Goal: Obtain resource: Download file/media

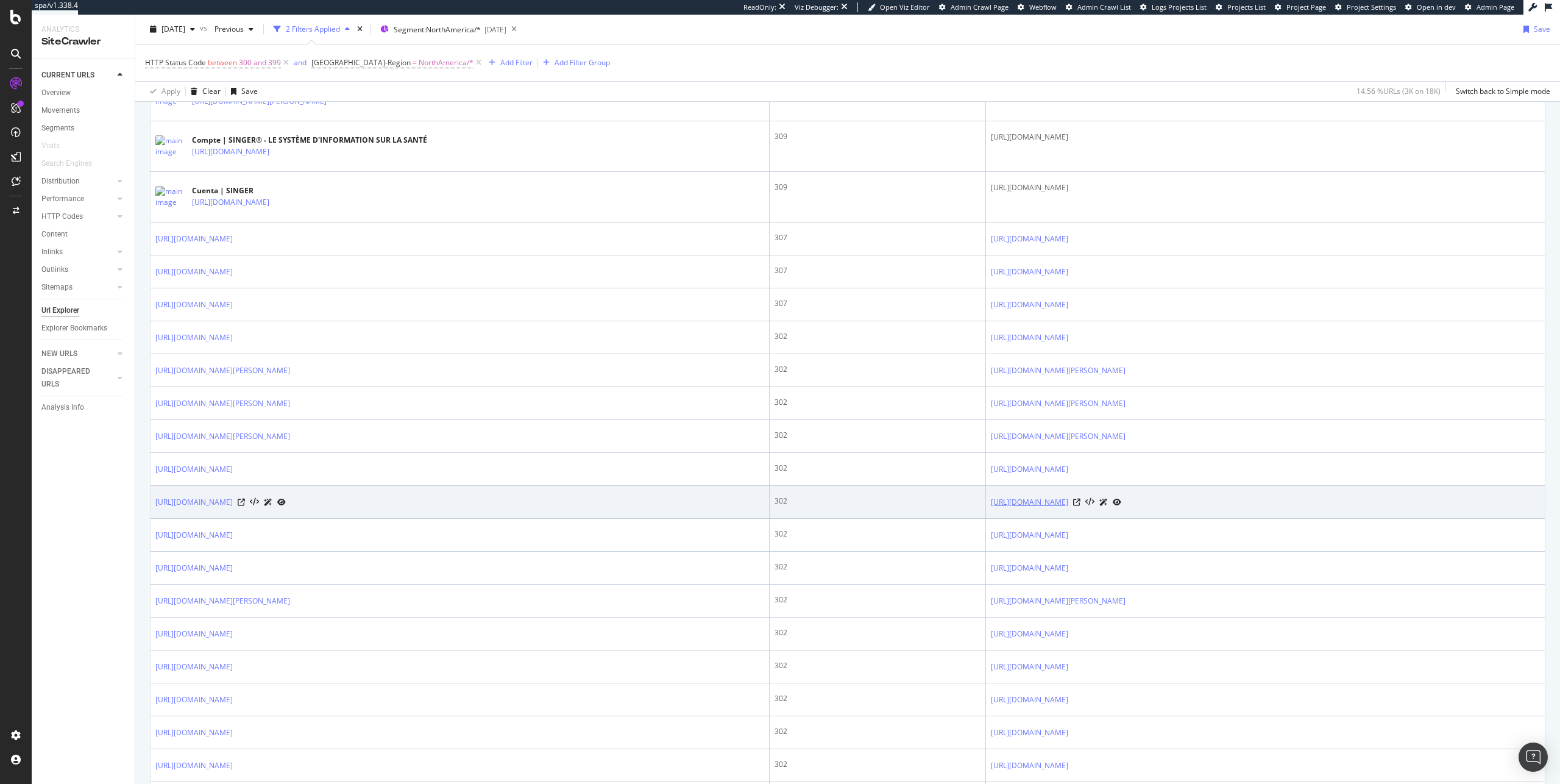
scroll to position [109, 0]
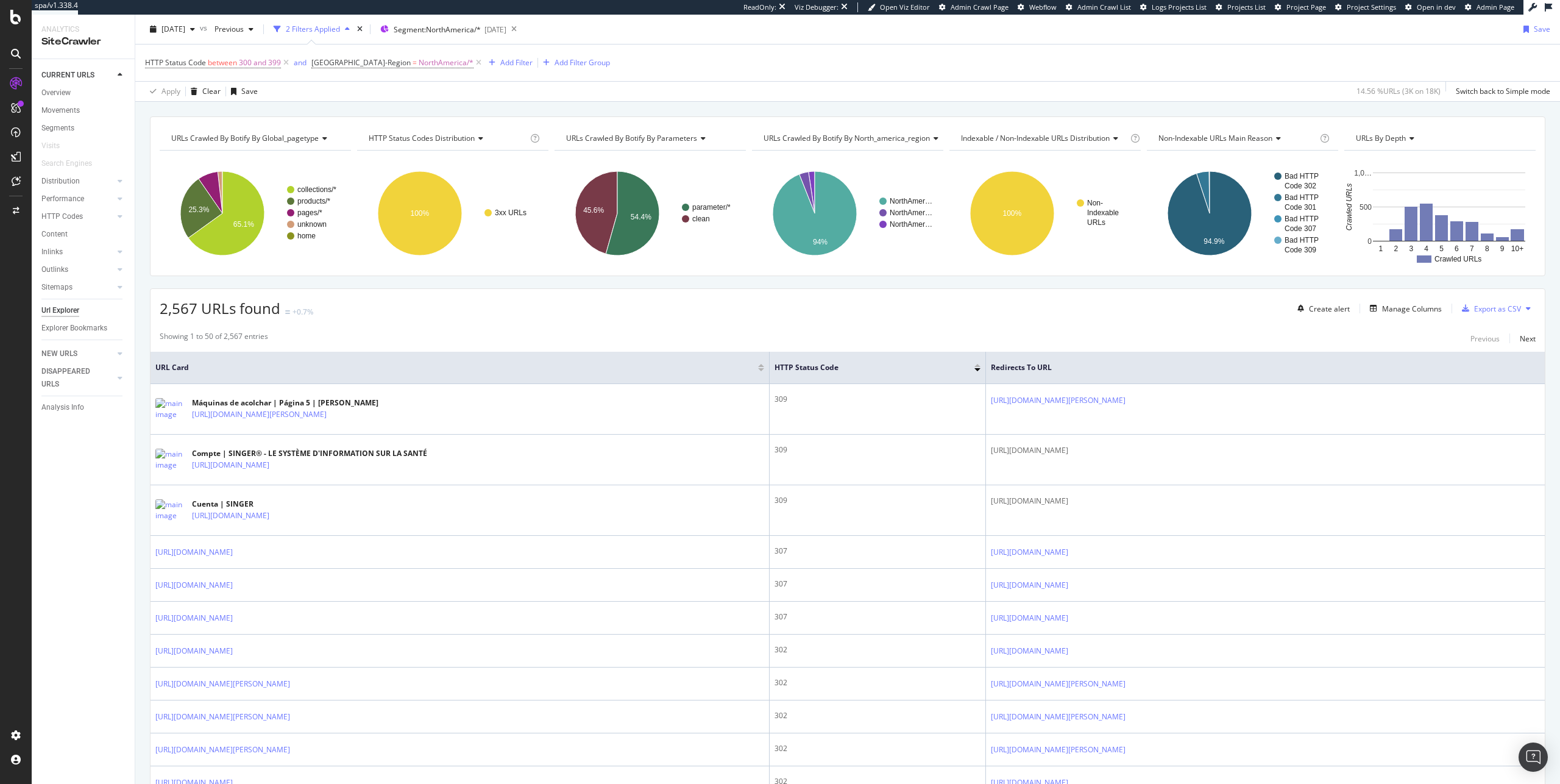
click at [1395, 318] on div "Create alert Manage Columns Export as CSV" at bounding box center [1414, 308] width 243 height 20
click at [1395, 311] on div "Manage Columns" at bounding box center [1412, 308] width 60 height 11
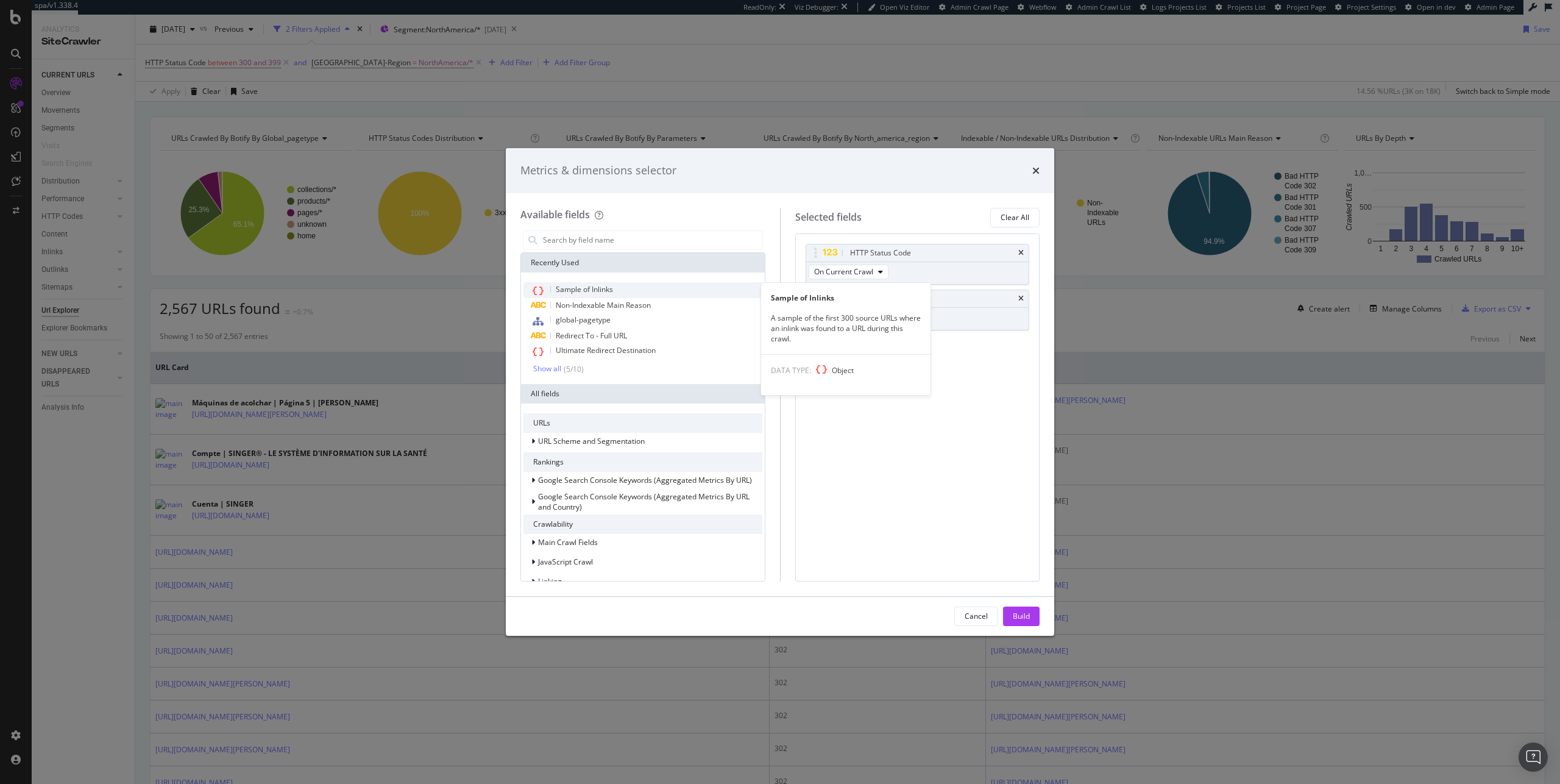
click at [662, 286] on div "Sample of Inlinks" at bounding box center [643, 289] width 239 height 16
click at [626, 240] on input "modal" at bounding box center [652, 240] width 221 height 18
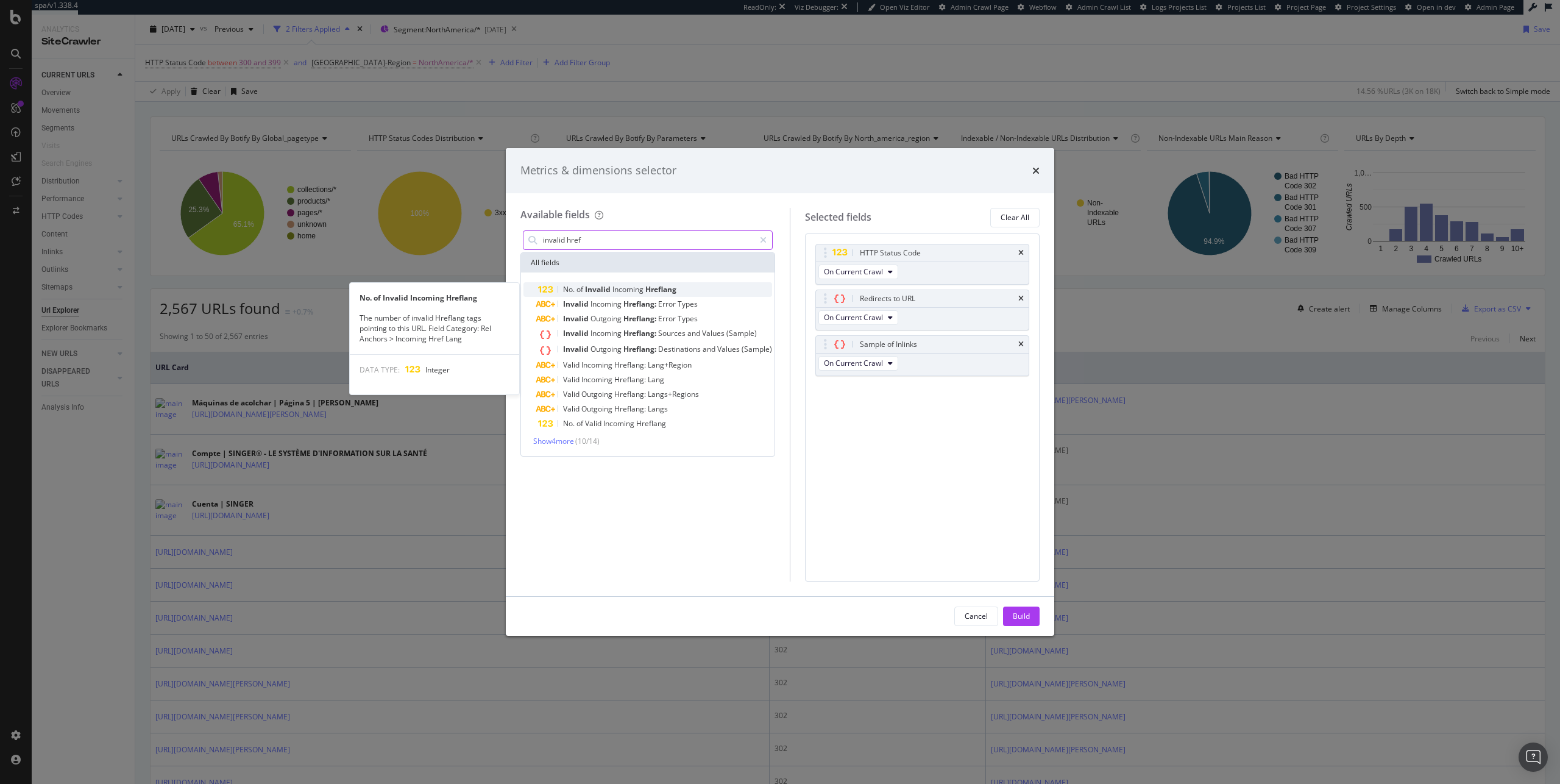
type input "invalid href"
click at [675, 284] on span "Hreflang" at bounding box center [661, 289] width 31 height 11
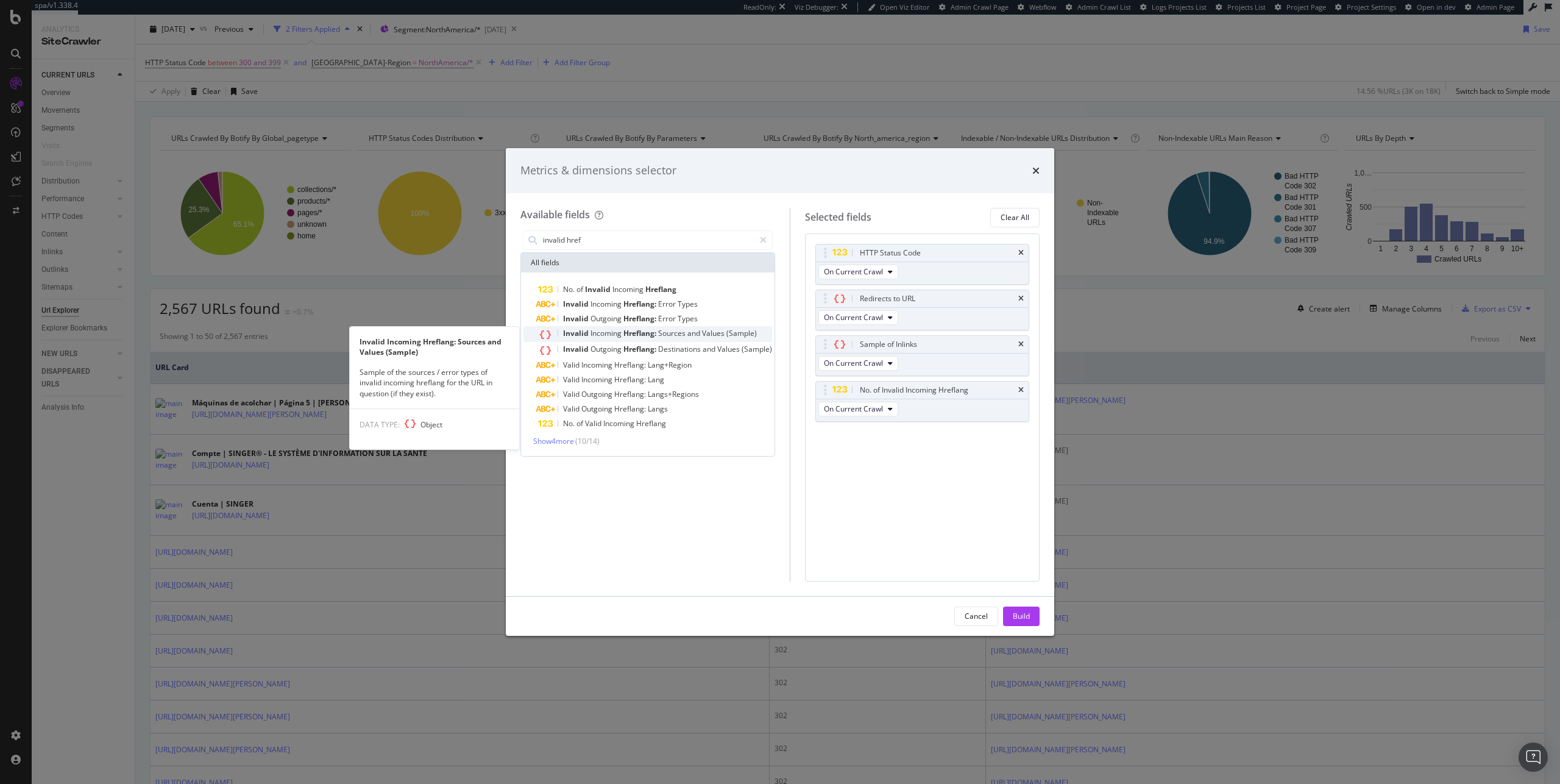
click at [729, 334] on span "(Sample)" at bounding box center [742, 333] width 30 height 11
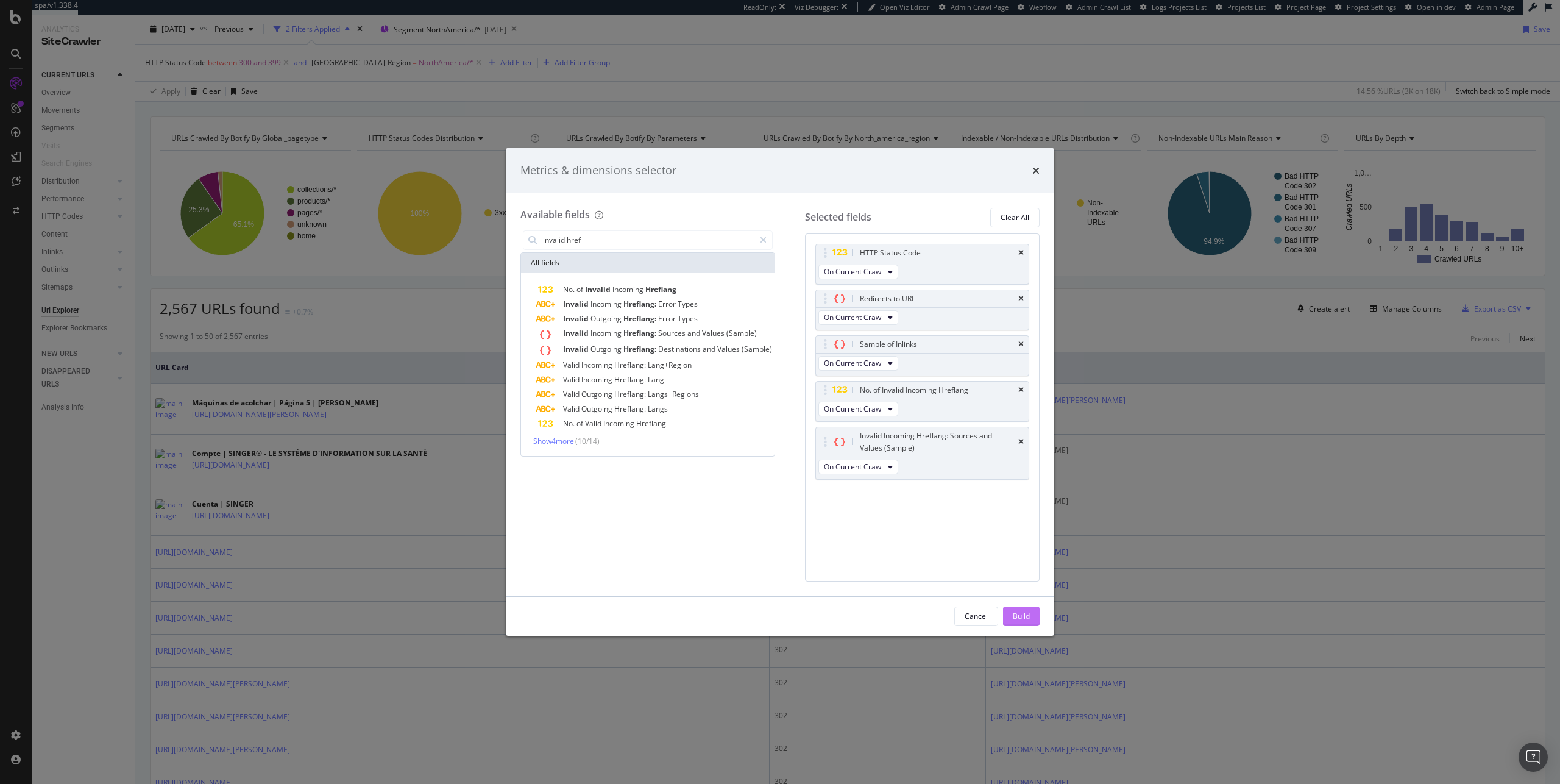
click at [1024, 616] on div "Build" at bounding box center [1021, 616] width 17 height 11
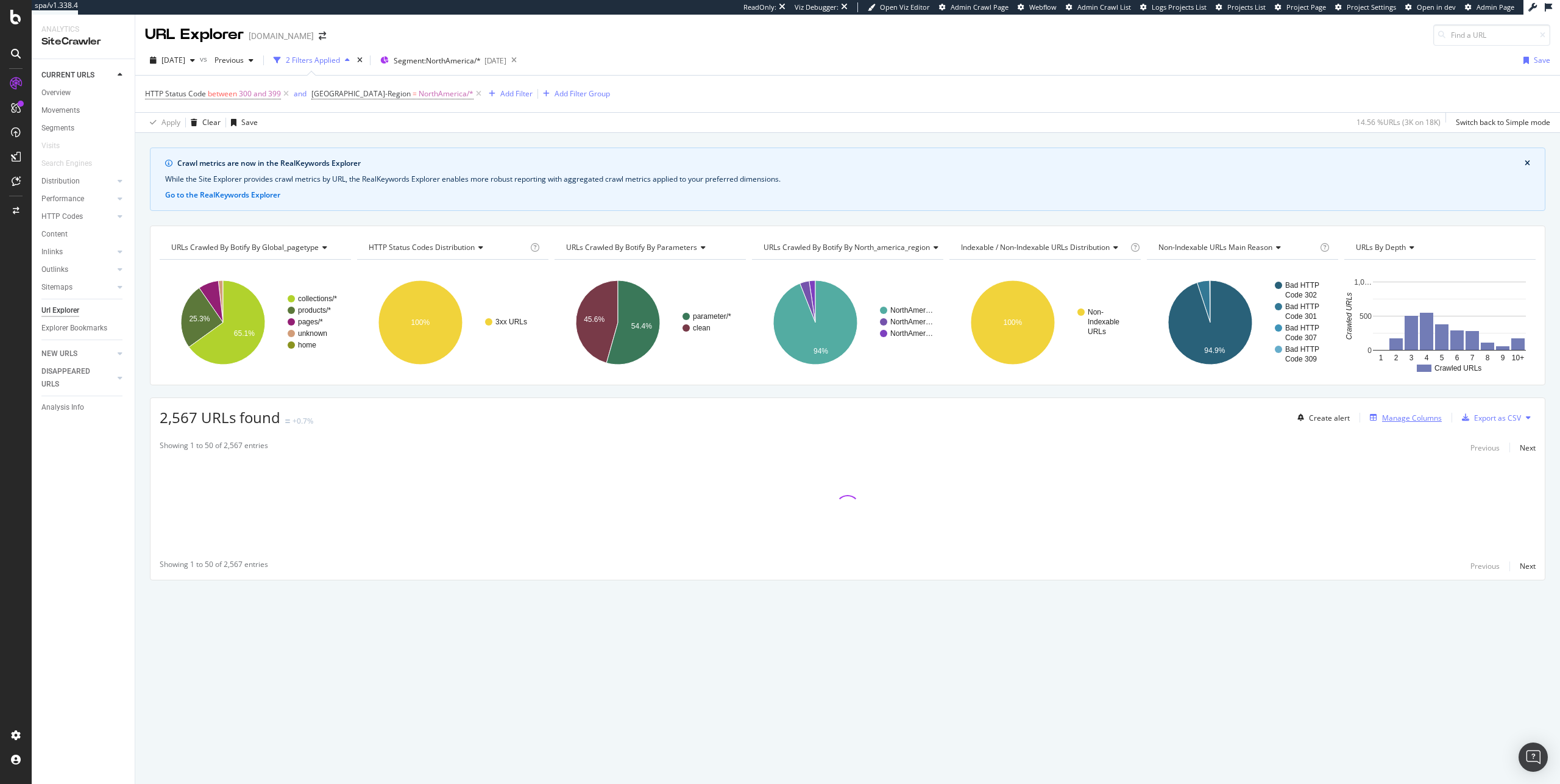
click at [1396, 421] on div "Manage Columns" at bounding box center [1412, 418] width 60 height 11
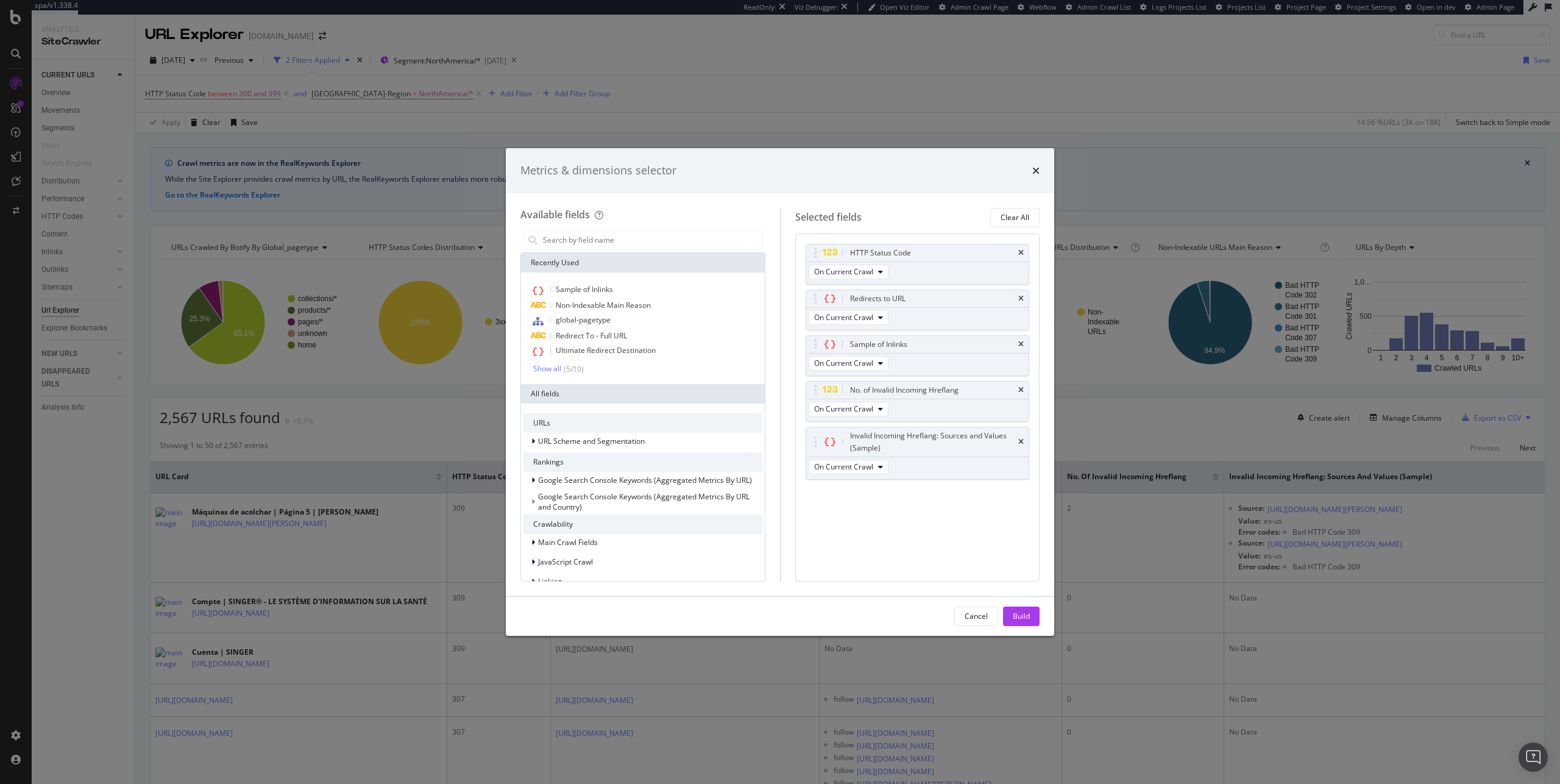
click at [1093, 252] on div "Metrics & dimensions selector Available fields Recently Used Sample of Inlinks …" at bounding box center [780, 392] width 1560 height 784
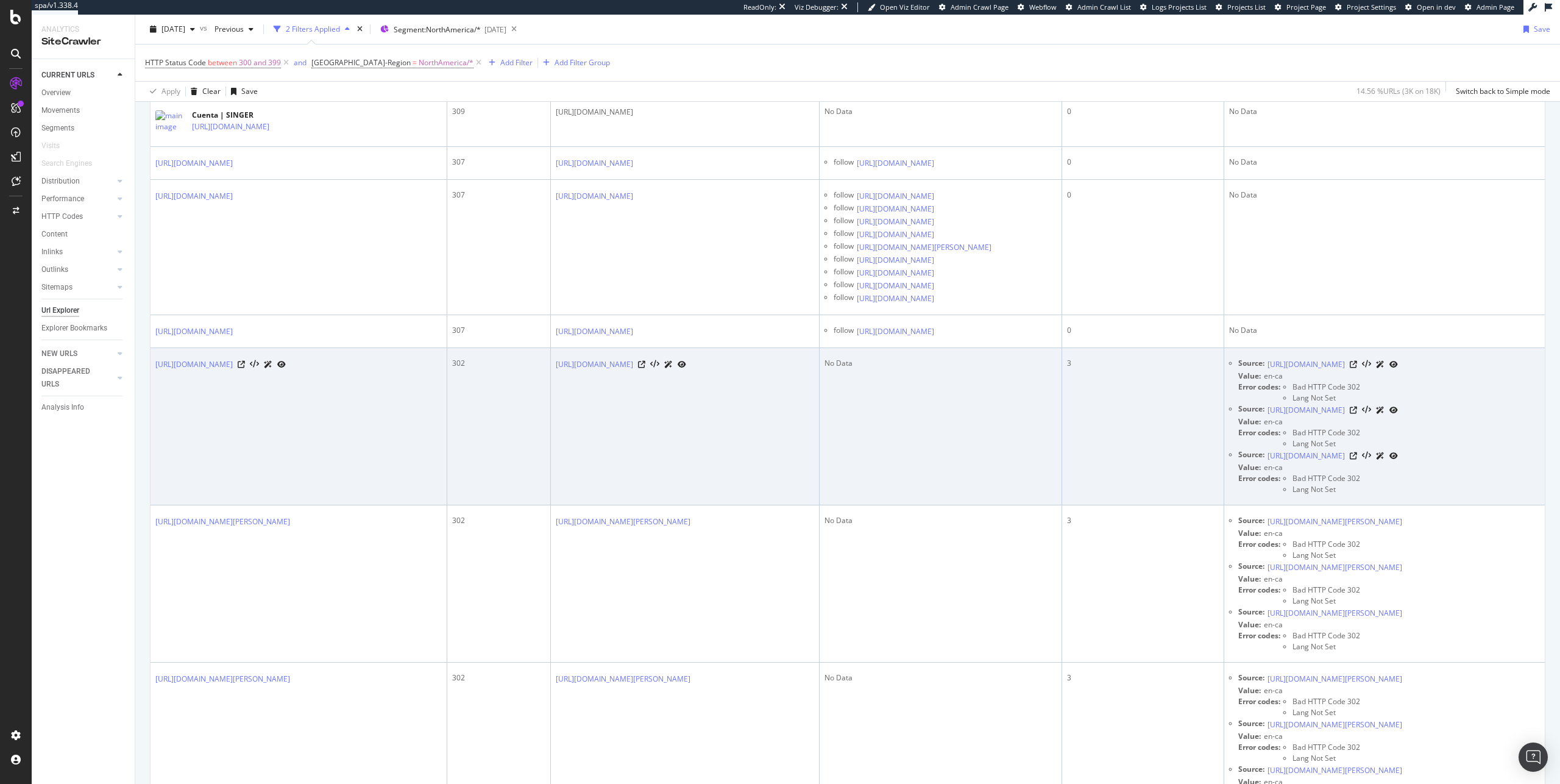
scroll to position [190, 0]
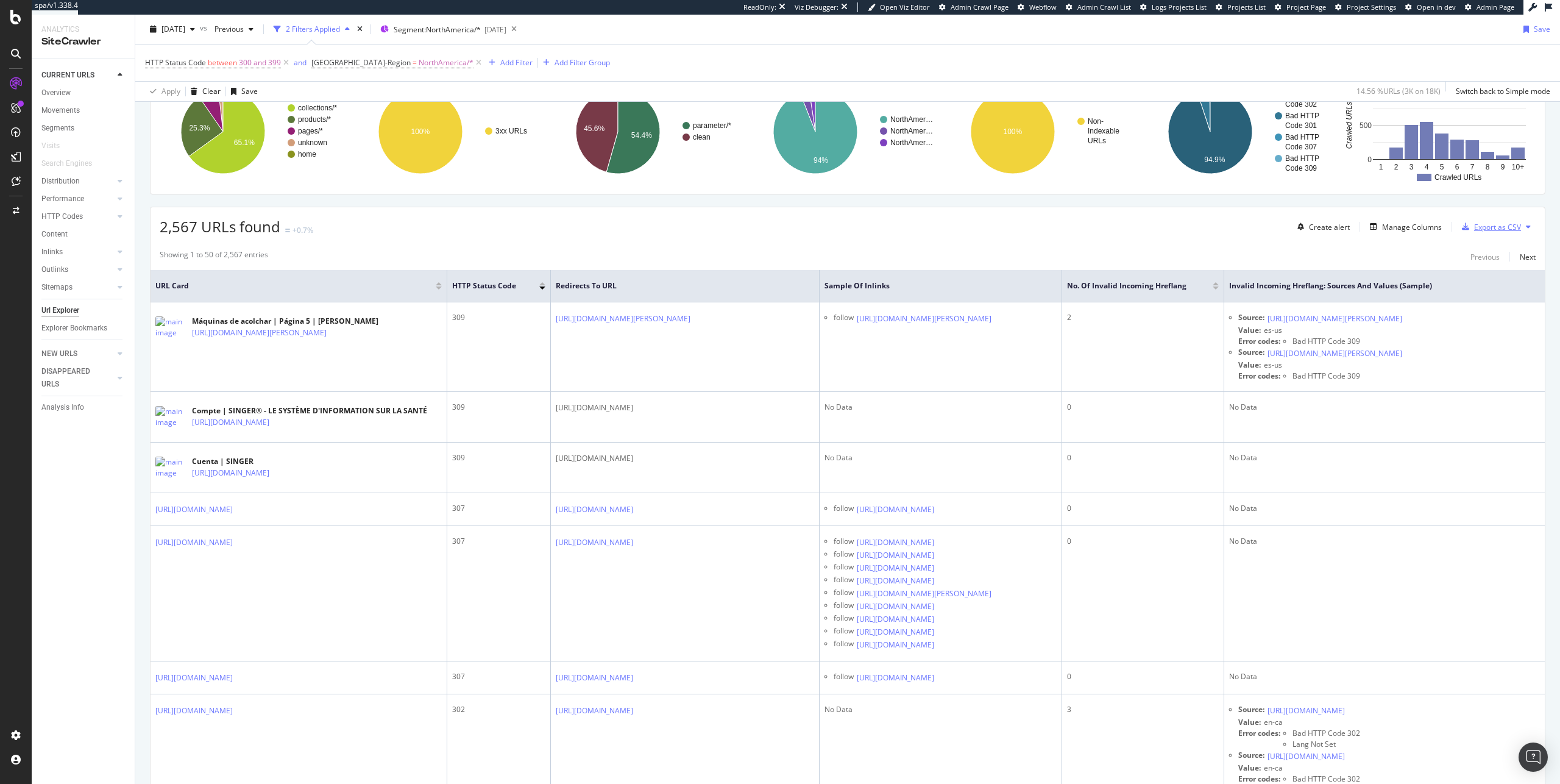
click at [1474, 231] on div "Export as CSV" at bounding box center [1497, 226] width 47 height 11
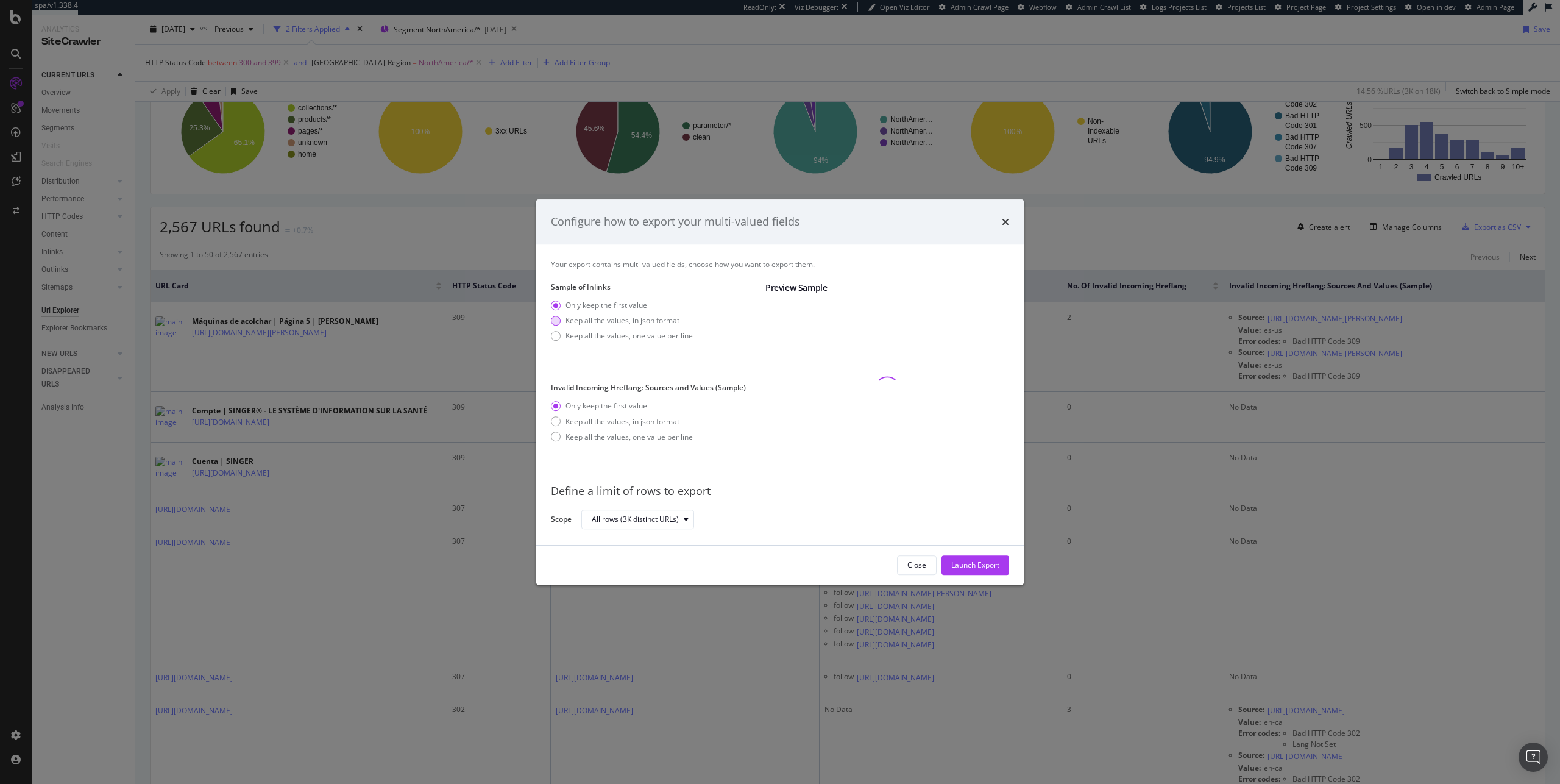
click at [622, 320] on div "Keep all the values, in json format" at bounding box center [622, 320] width 114 height 11
click at [647, 338] on div "Keep all the values, one value per line" at bounding box center [630, 335] width 128 height 11
drag, startPoint x: 990, startPoint y: 567, endPoint x: 640, endPoint y: 423, distance: 378.5
click at [641, 424] on div "Configure how to export your multi-valued fields Your export contains multi-val…" at bounding box center [780, 392] width 487 height 385
click at [640, 414] on div "Keep all the values, in json format" at bounding box center [622, 415] width 114 height 11
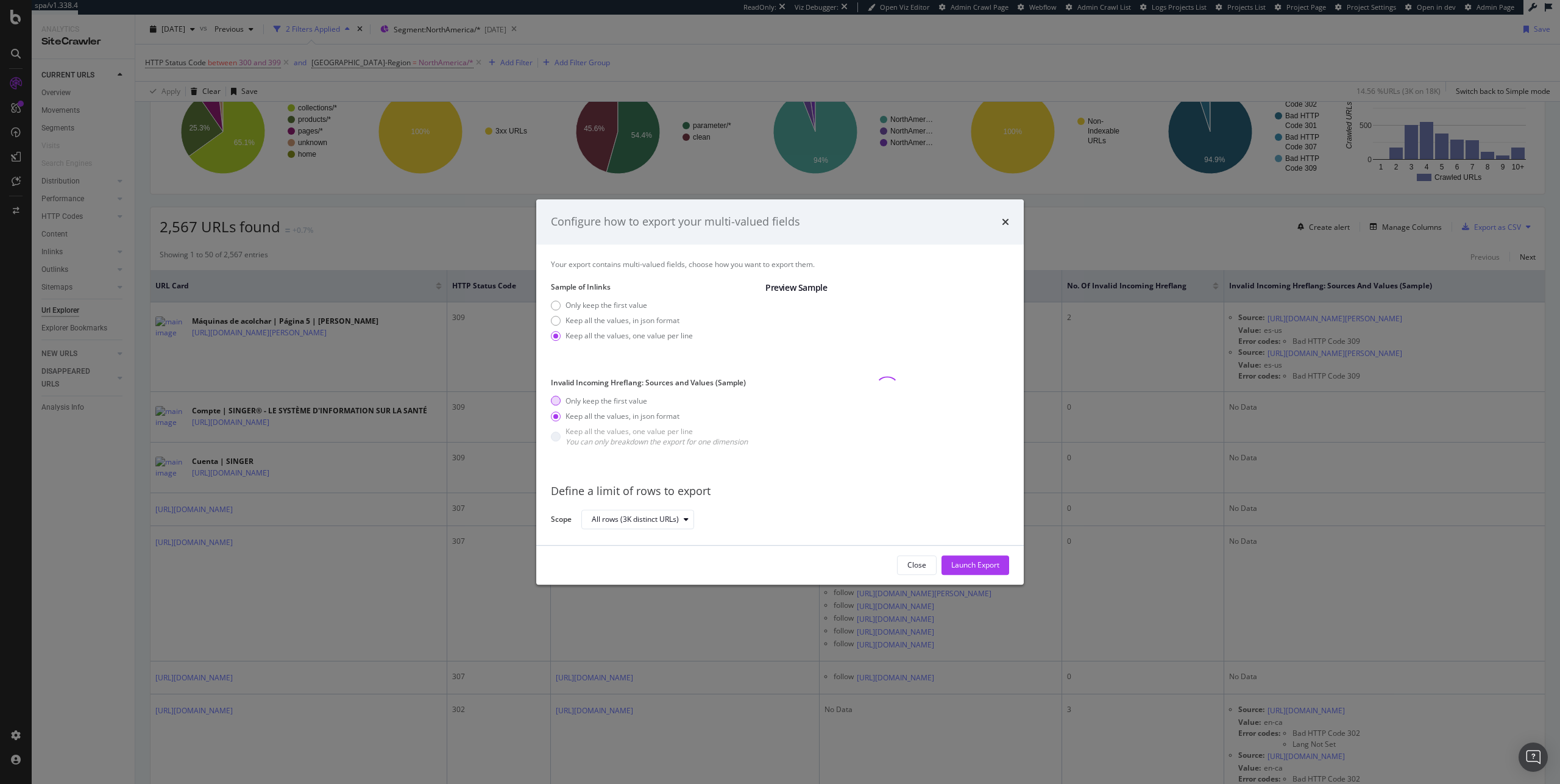
click at [640, 401] on div "Only keep the first value" at bounding box center [607, 401] width 82 height 11
click at [1011, 221] on div "Configure how to export your multi-valued fields" at bounding box center [780, 222] width 487 height 45
click at [1008, 222] on icon "times" at bounding box center [1006, 222] width 7 height 10
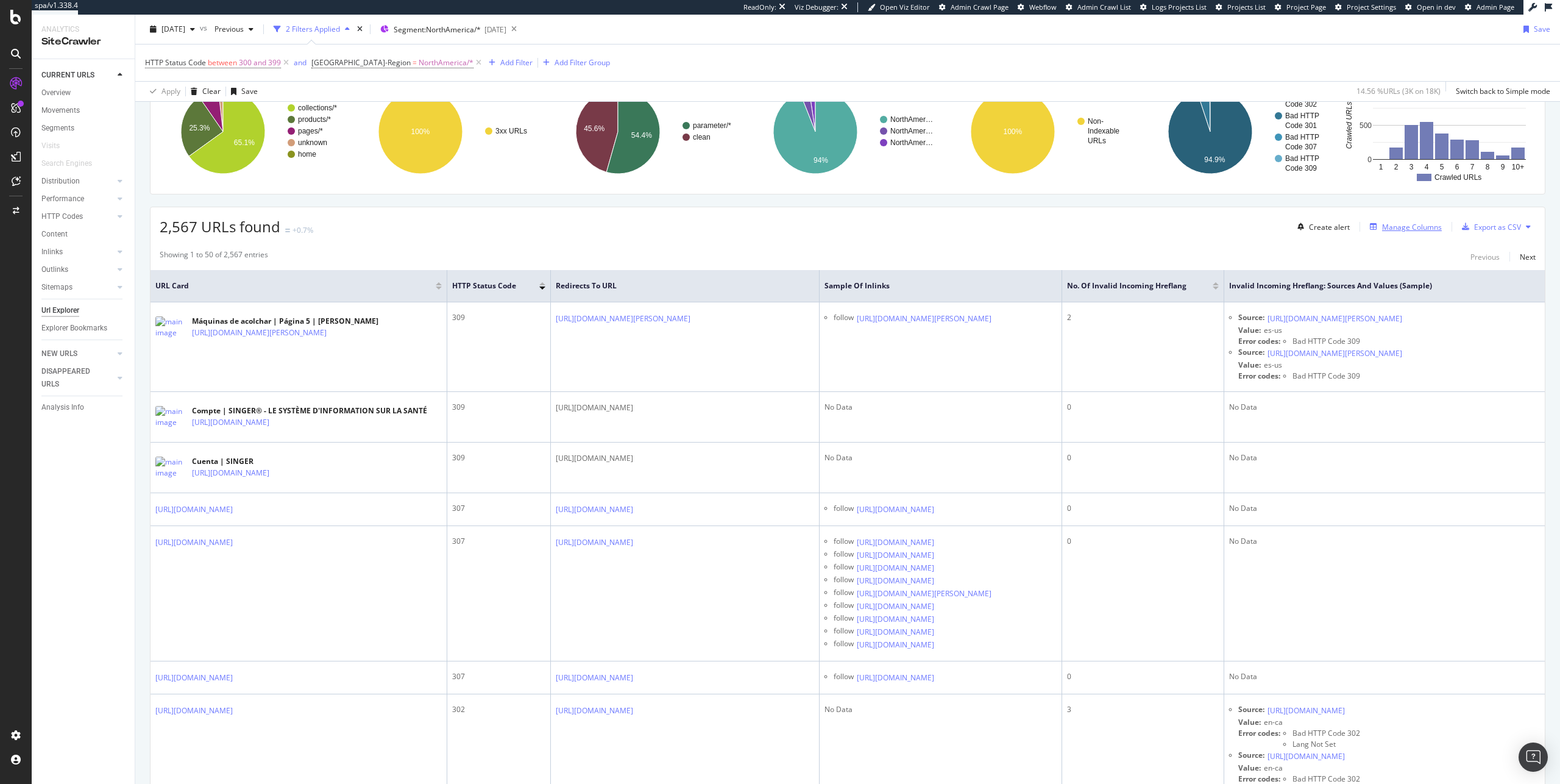
click at [1387, 226] on div "Manage Columns" at bounding box center [1412, 226] width 60 height 11
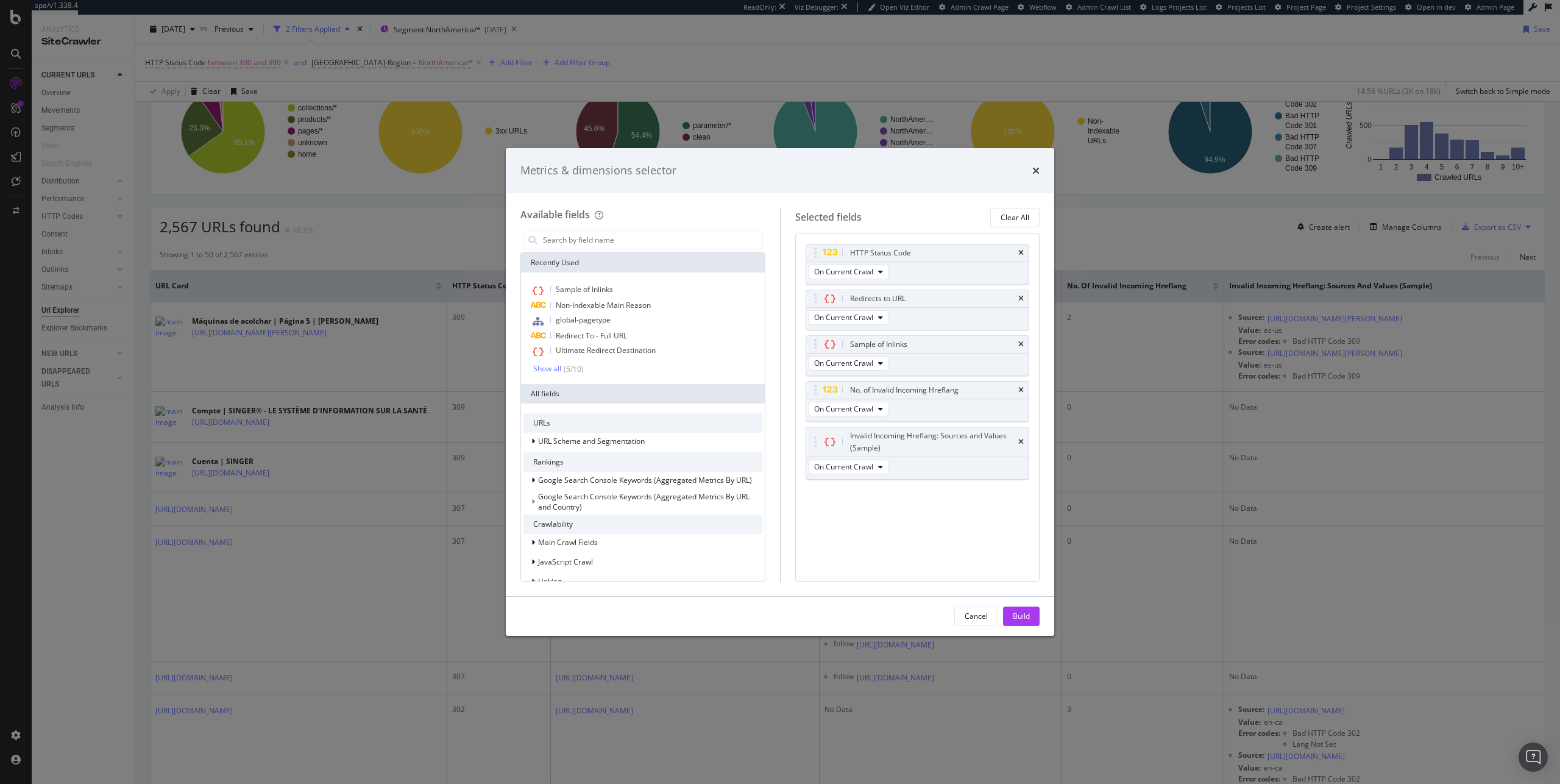
click at [1021, 439] on icon "times" at bounding box center [1021, 441] width 6 height 7
click at [1024, 387] on div "No. of Invalid Incoming Hreflang" at bounding box center [917, 390] width 223 height 17
click at [1024, 388] on icon "times" at bounding box center [1021, 390] width 6 height 7
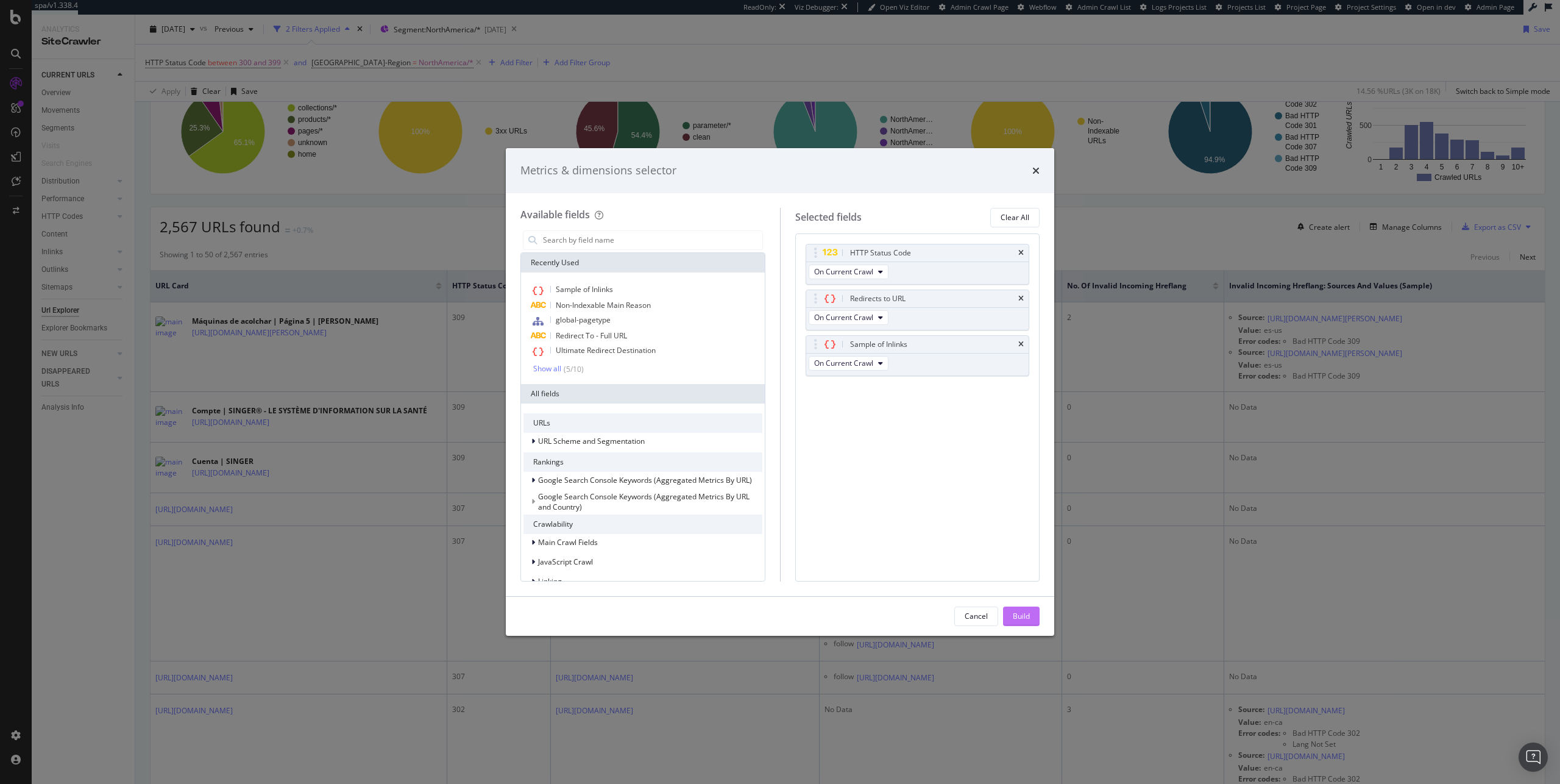
click at [1020, 607] on div "Build" at bounding box center [1021, 616] width 17 height 18
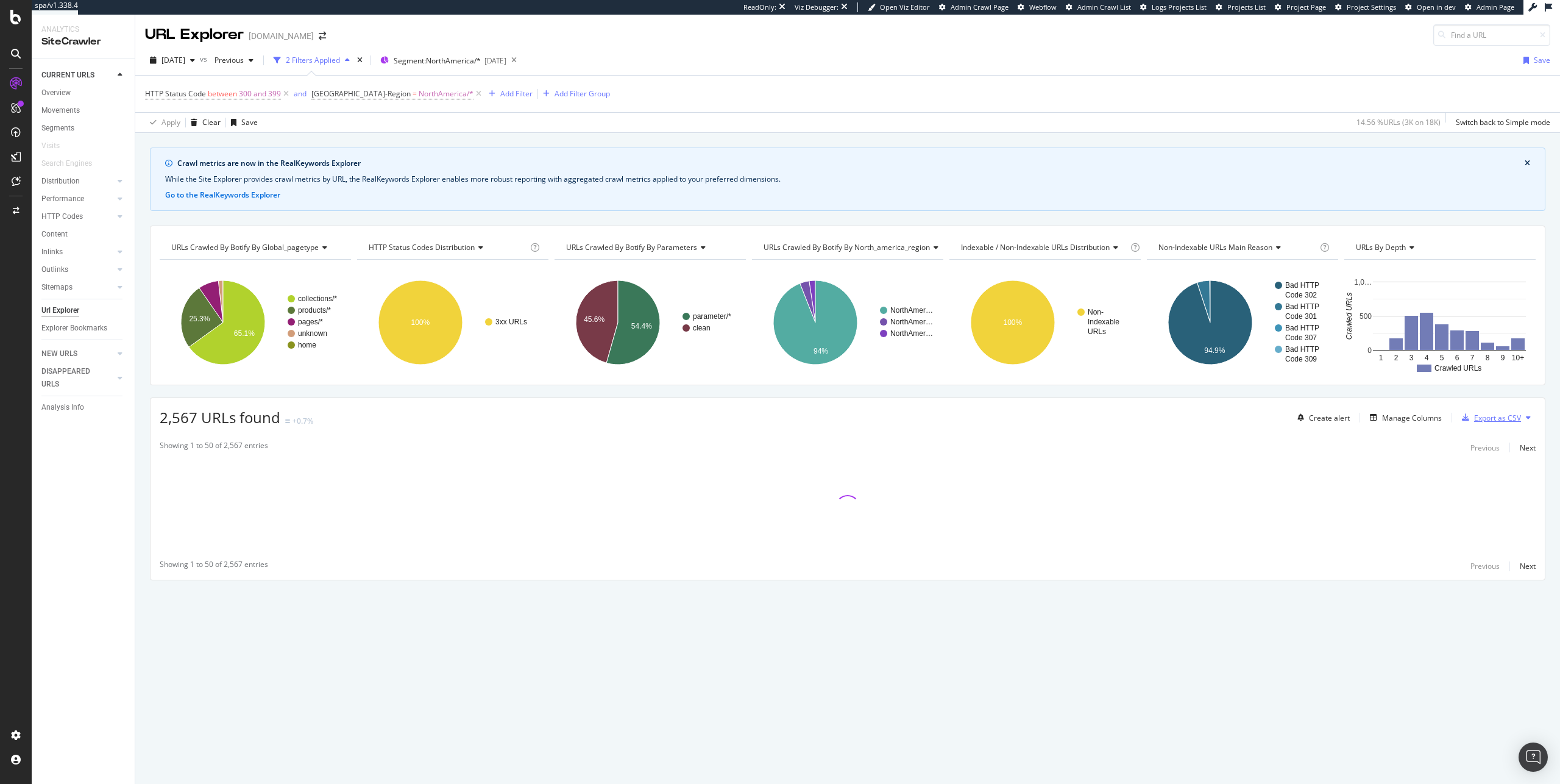
click at [1476, 419] on div "Export as CSV" at bounding box center [1497, 418] width 47 height 11
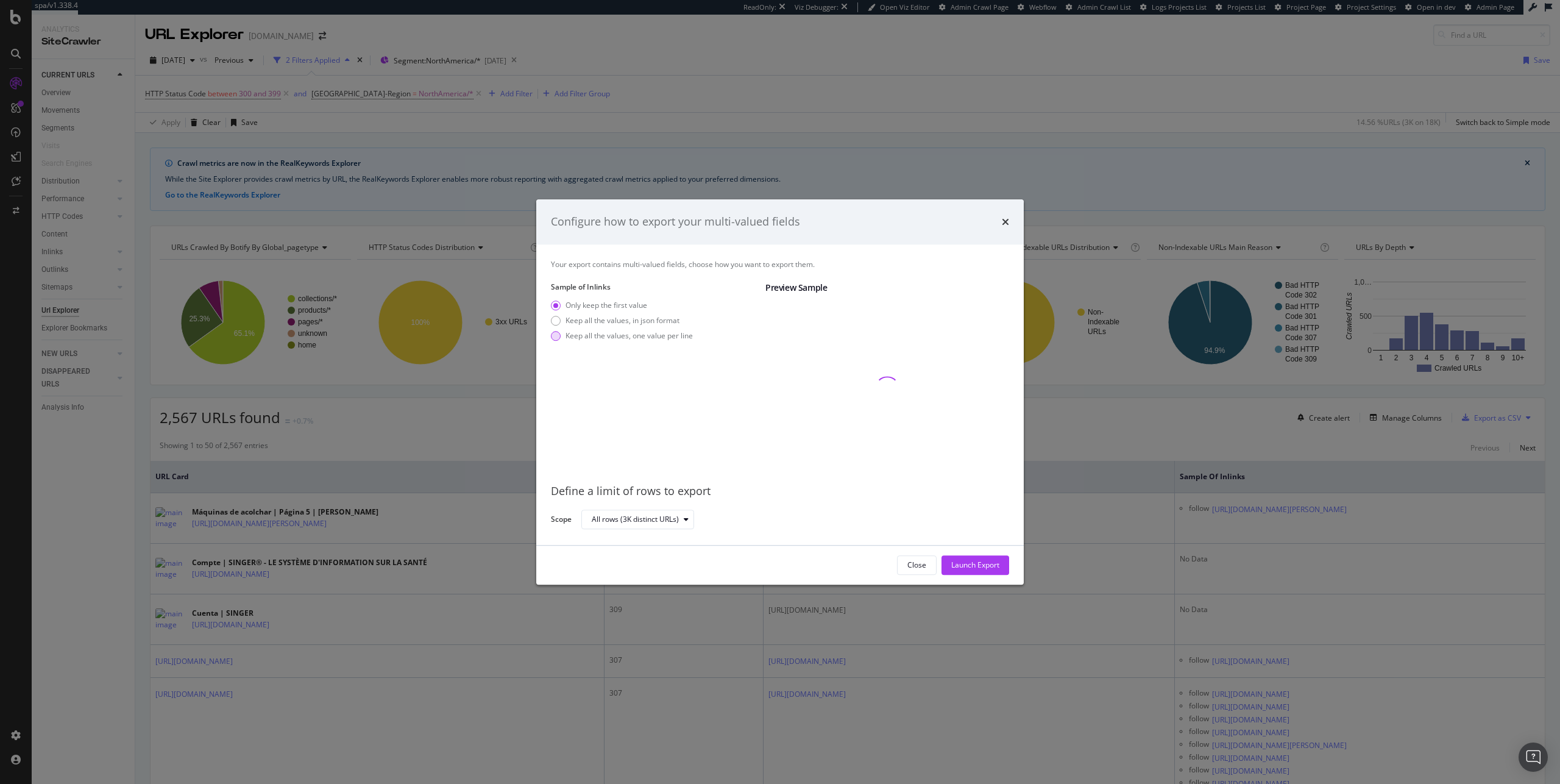
click at [659, 337] on div "Keep all the values, one value per line" at bounding box center [630, 335] width 128 height 11
click at [989, 569] on div "Launch Export" at bounding box center [975, 564] width 48 height 11
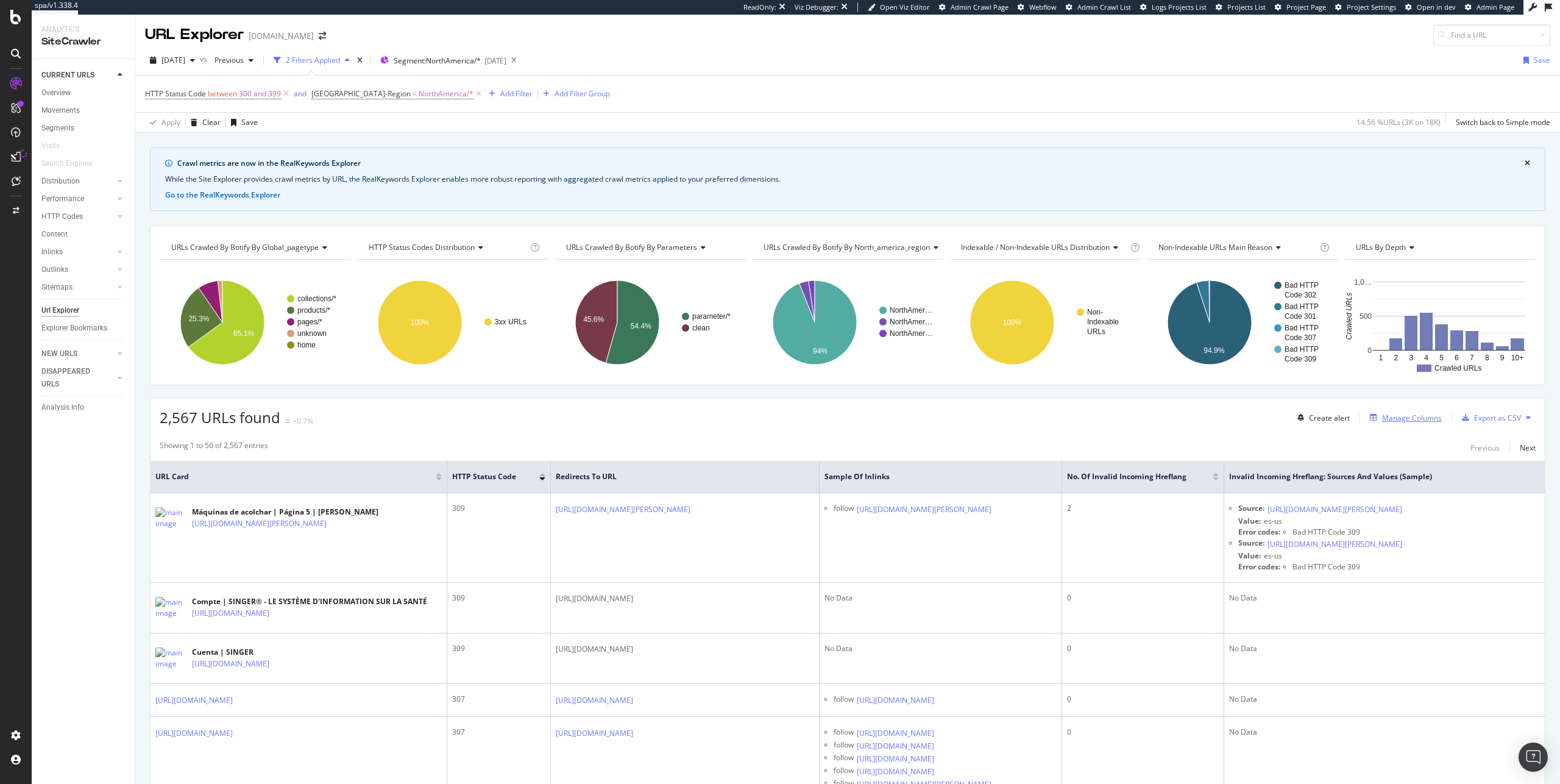
click at [1387, 423] on div "Manage Columns" at bounding box center [1404, 417] width 77 height 13
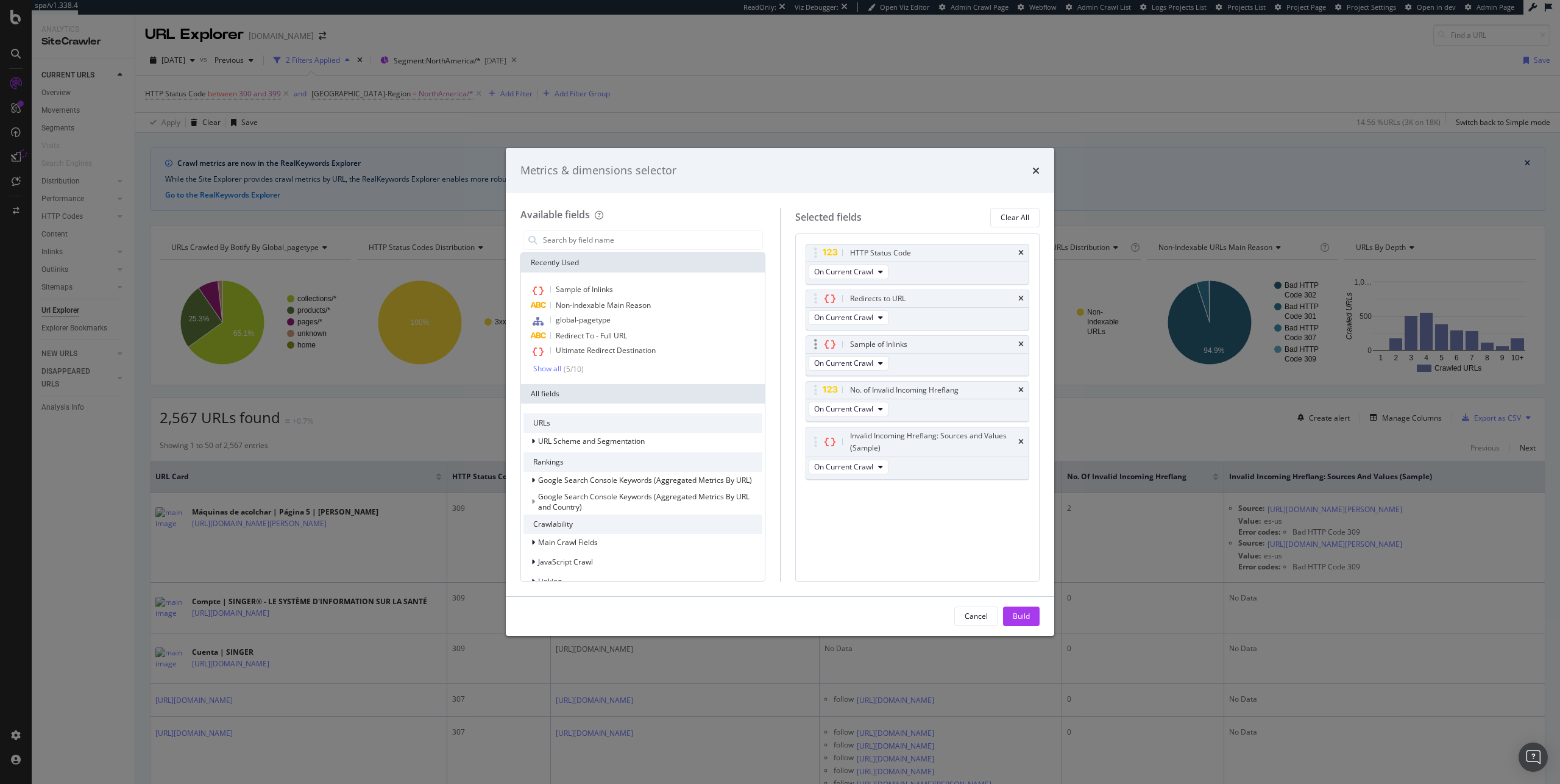
click at [1024, 341] on div "Sample of Inlinks" at bounding box center [917, 344] width 223 height 17
click at [1024, 343] on div "Sample of Inlinks" at bounding box center [917, 344] width 223 height 17
click at [1024, 343] on div "Sample of Inlinks" at bounding box center [917, 344] width 223 height 17
click at [1020, 342] on icon "times" at bounding box center [1021, 344] width 6 height 7
drag, startPoint x: 1023, startPoint y: 616, endPoint x: 1222, endPoint y: 531, distance: 216.4
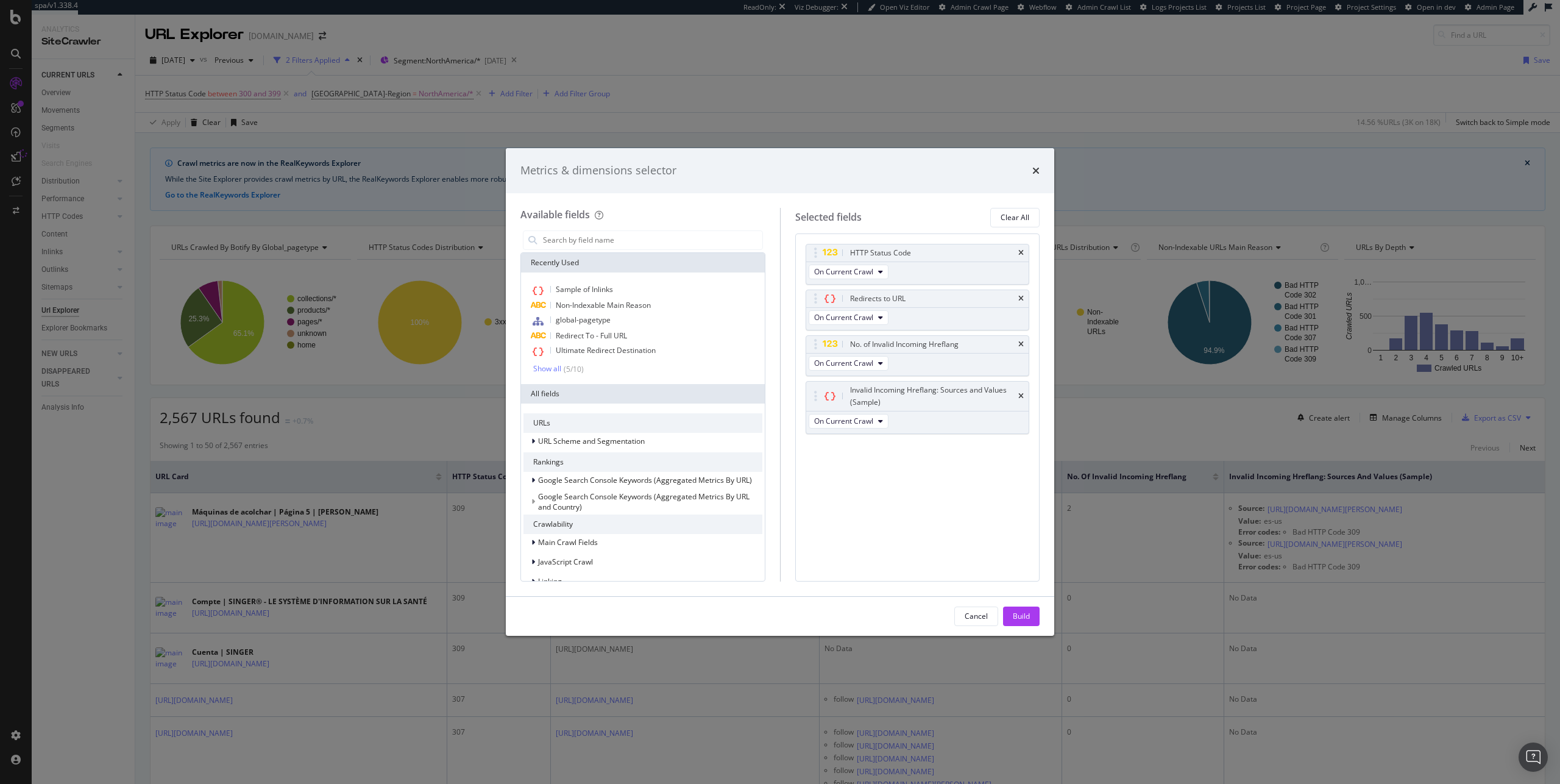
click at [1024, 616] on div "Build" at bounding box center [1021, 616] width 17 height 11
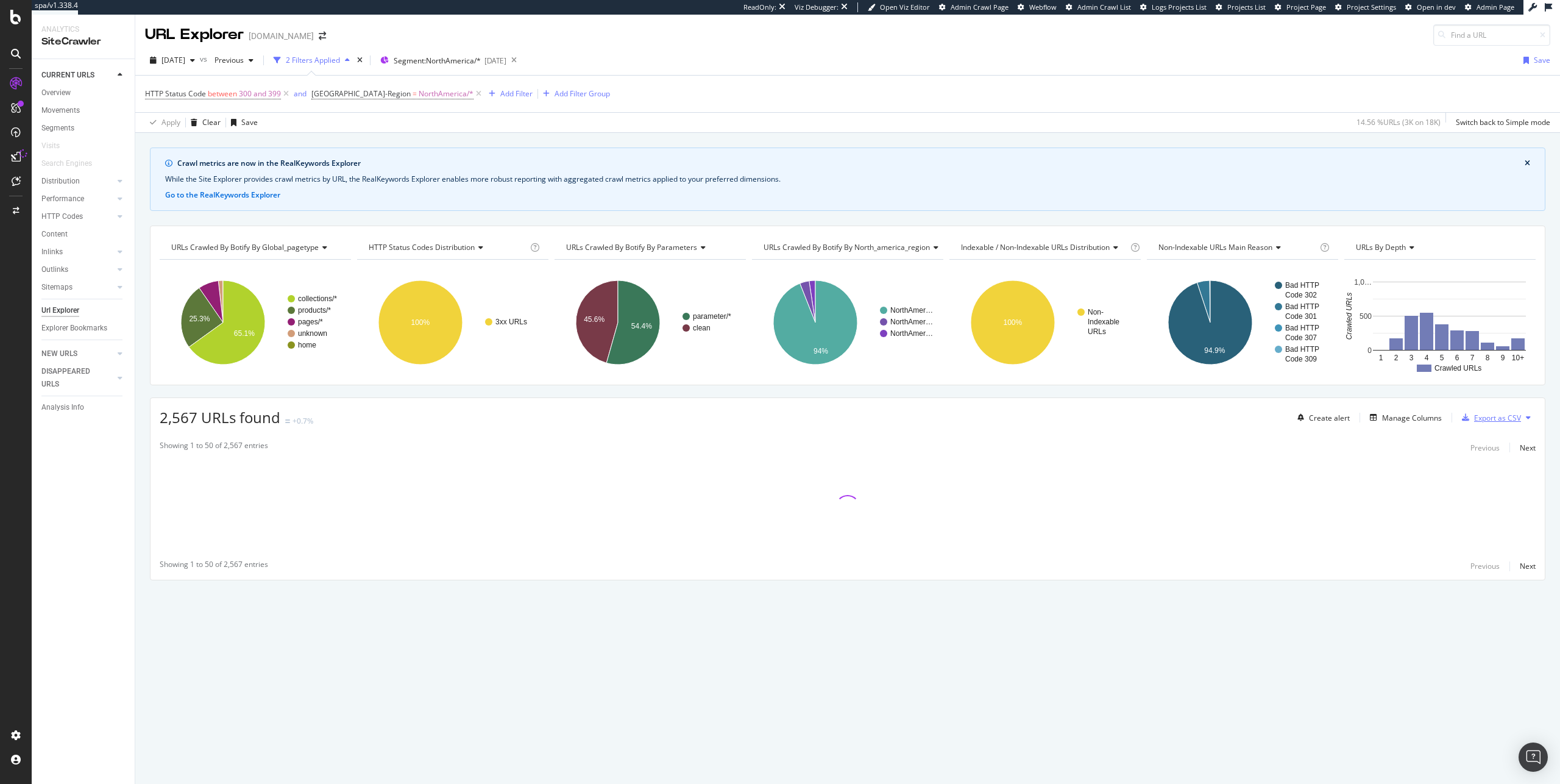
click at [1483, 423] on div "Export as CSV" at bounding box center [1497, 418] width 47 height 11
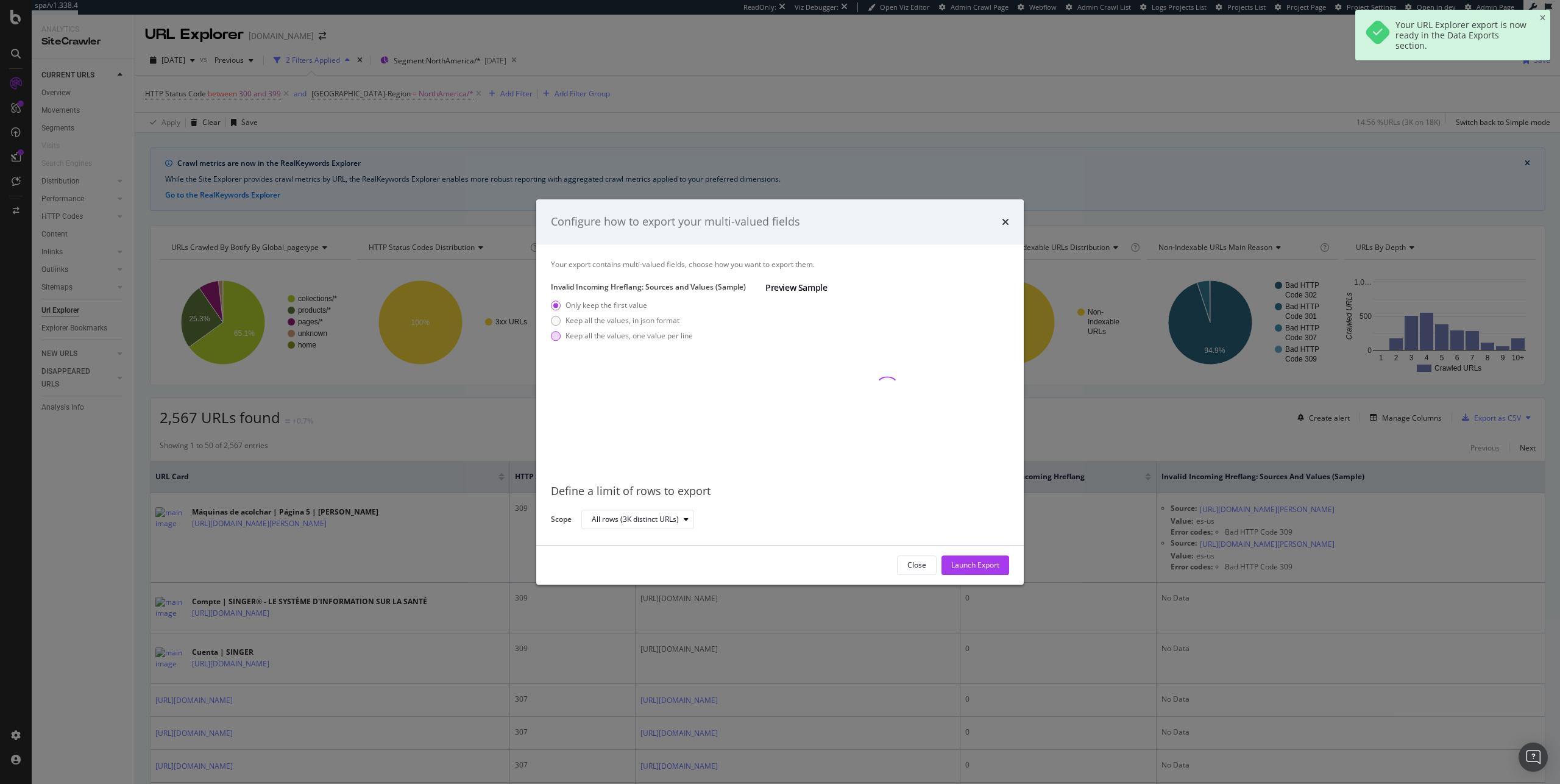
click at [660, 334] on div "Keep all the values, one value per line" at bounding box center [630, 335] width 128 height 11
click at [999, 567] on div "Launch Export" at bounding box center [975, 564] width 48 height 11
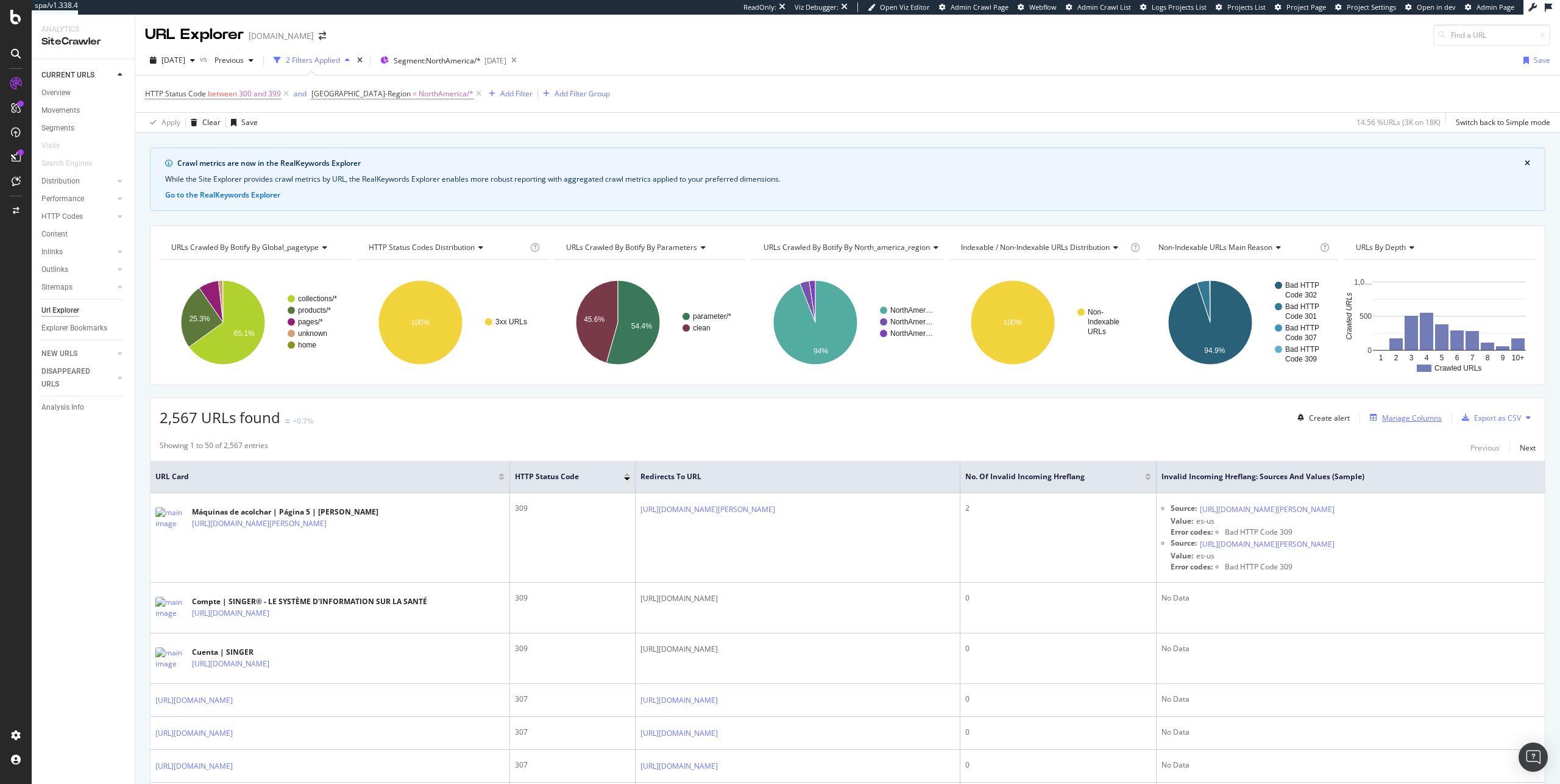
click at [1385, 415] on div "Manage Columns" at bounding box center [1412, 418] width 60 height 11
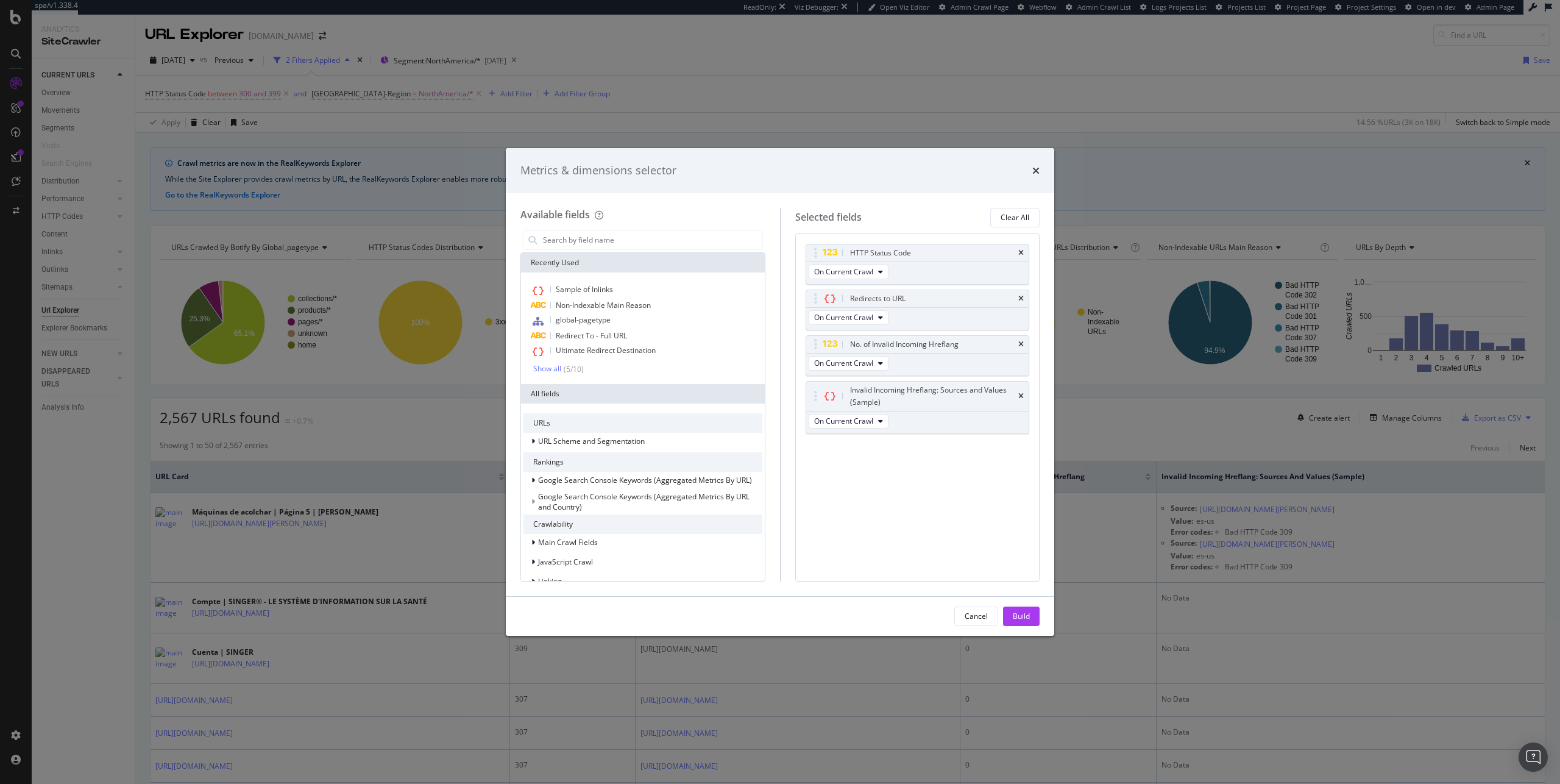
click at [1139, 374] on div "Metrics & dimensions selector Available fields Recently Used Sample of Inlinks …" at bounding box center [780, 392] width 1560 height 784
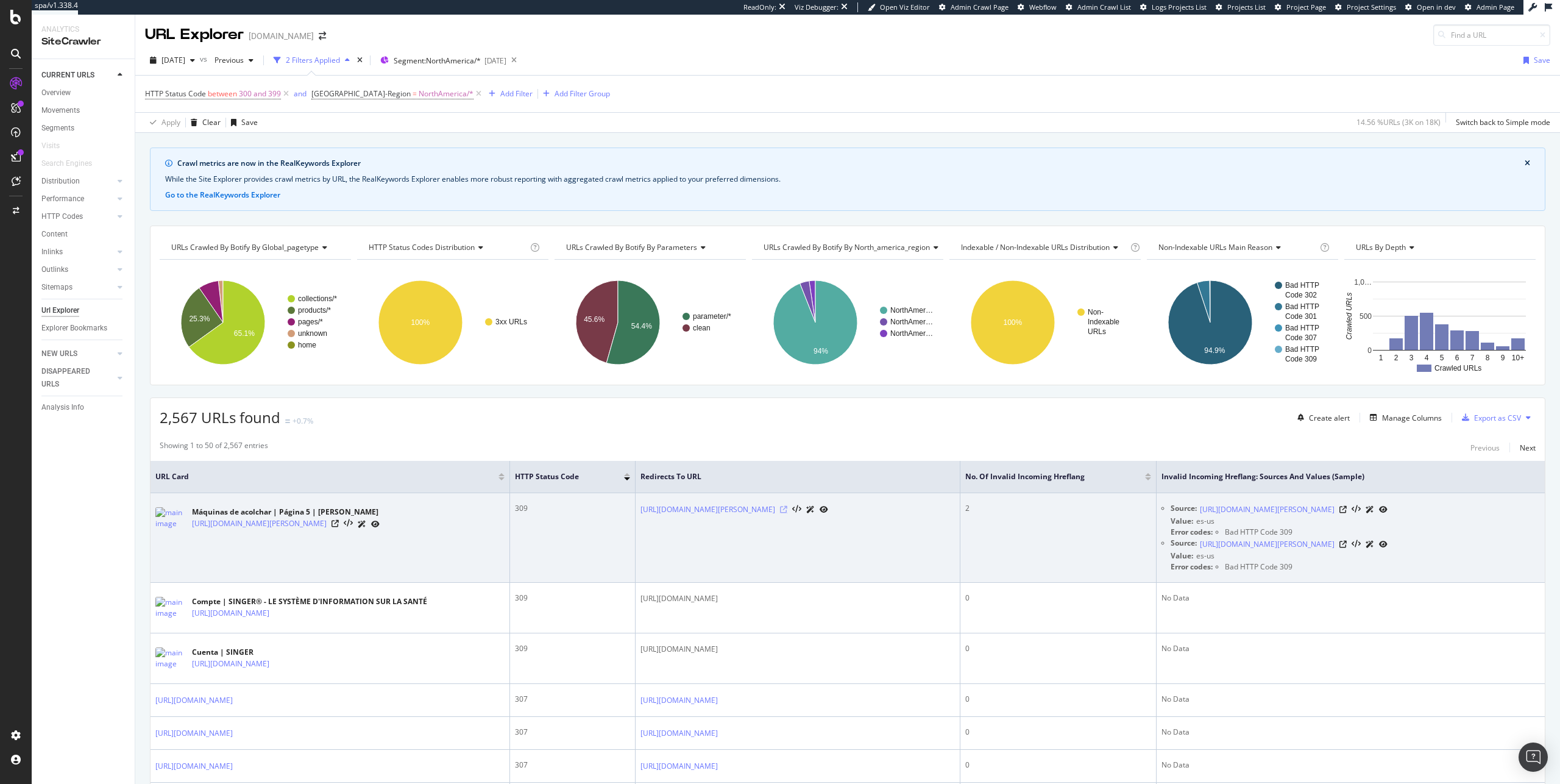
click at [787, 510] on icon at bounding box center [783, 509] width 7 height 7
